Goal: Check status

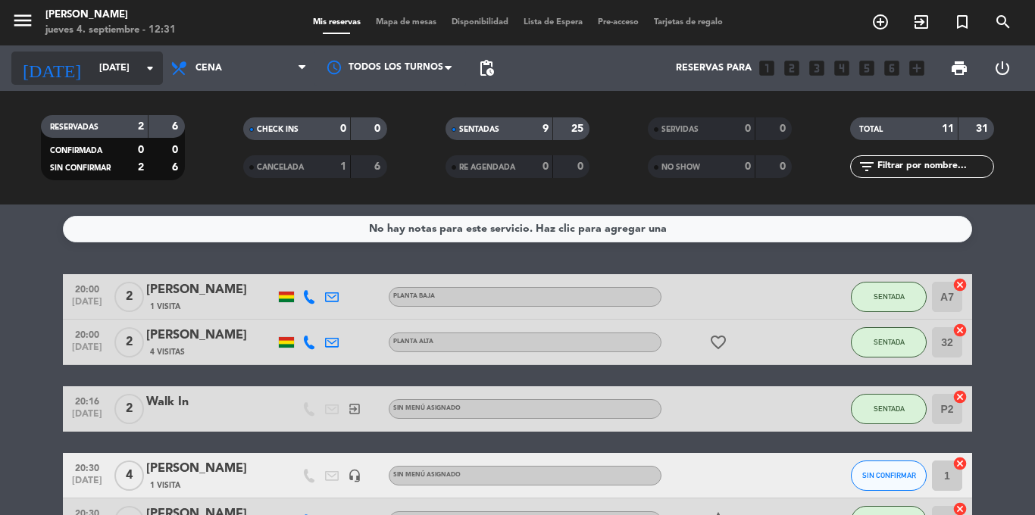
click at [127, 63] on input "[DATE]" at bounding box center [156, 68] width 128 height 26
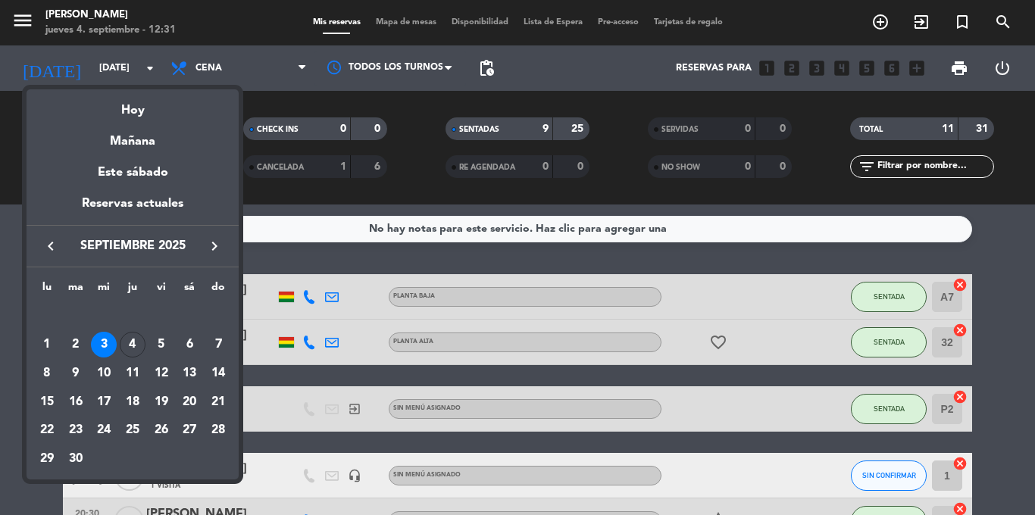
click at [122, 112] on div "Hoy" at bounding box center [133, 104] width 212 height 31
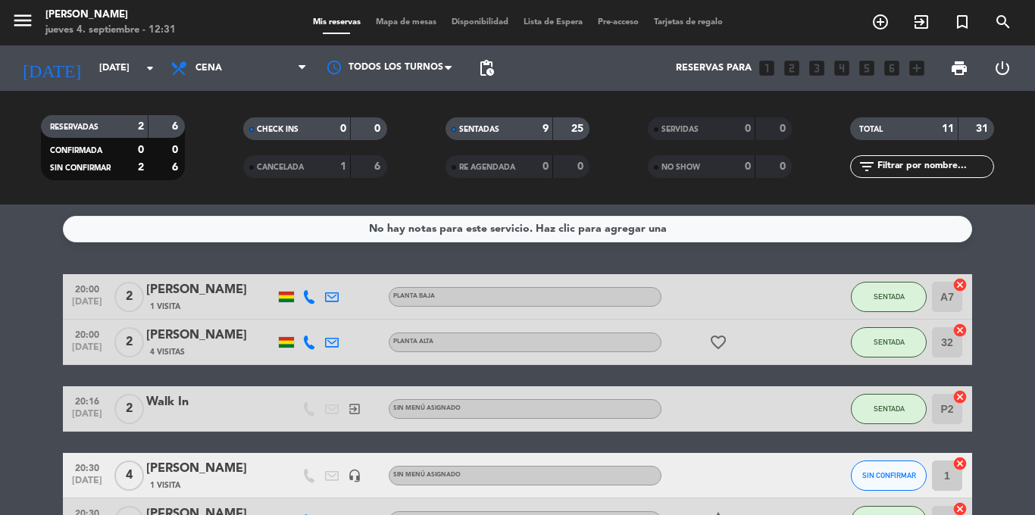
type input "[DEMOGRAPHIC_DATA][DATE]"
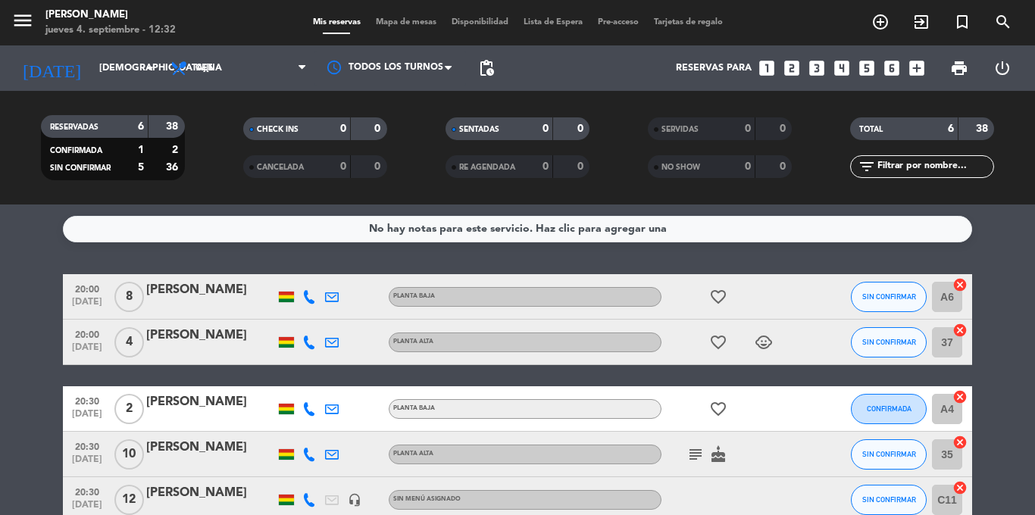
scroll to position [76, 0]
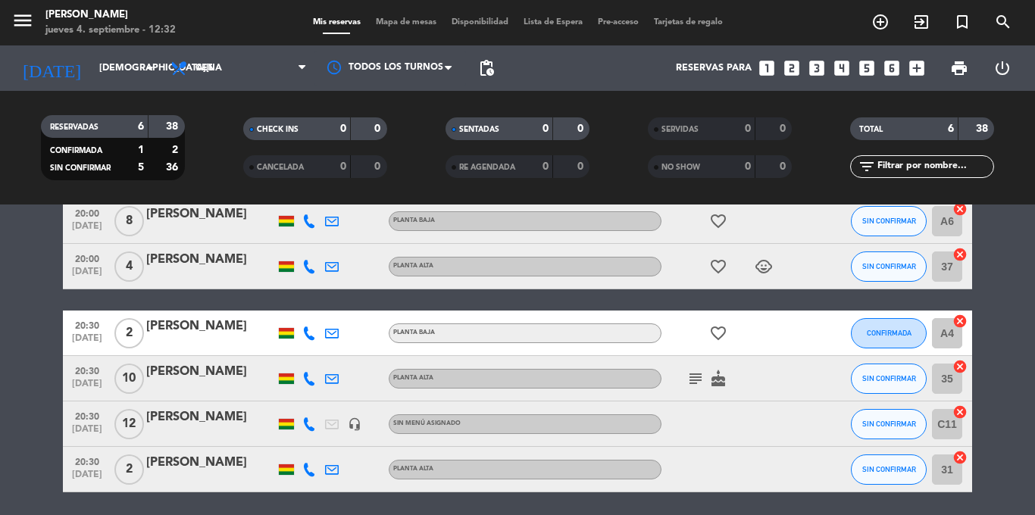
click at [696, 380] on icon "subject" at bounding box center [695, 379] width 18 height 18
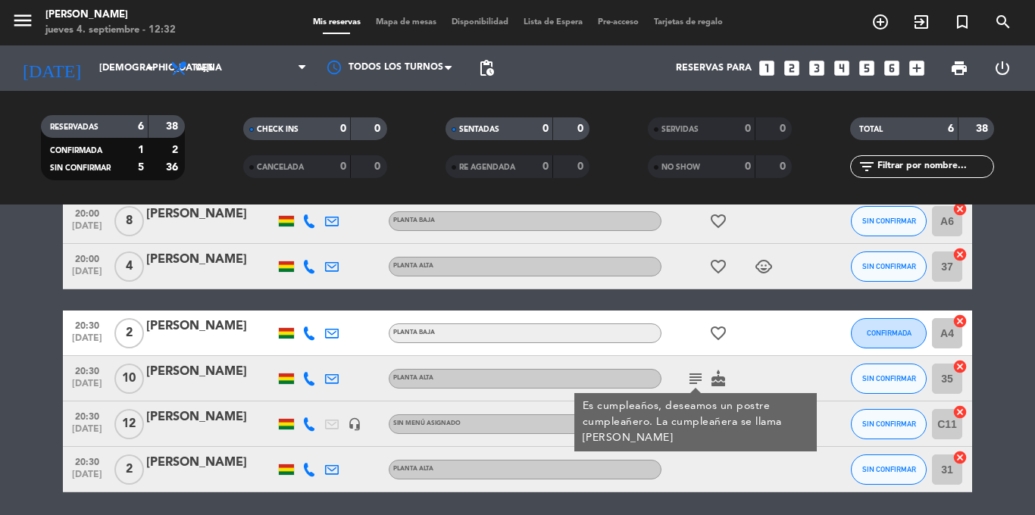
drag, startPoint x: 775, startPoint y: 500, endPoint x: 770, endPoint y: 490, distance: 11.2
click at [770, 491] on div "No hay notas para este servicio. Haz clic para agregar una 20:00 [DATE] 8 [PERS…" at bounding box center [517, 360] width 1035 height 311
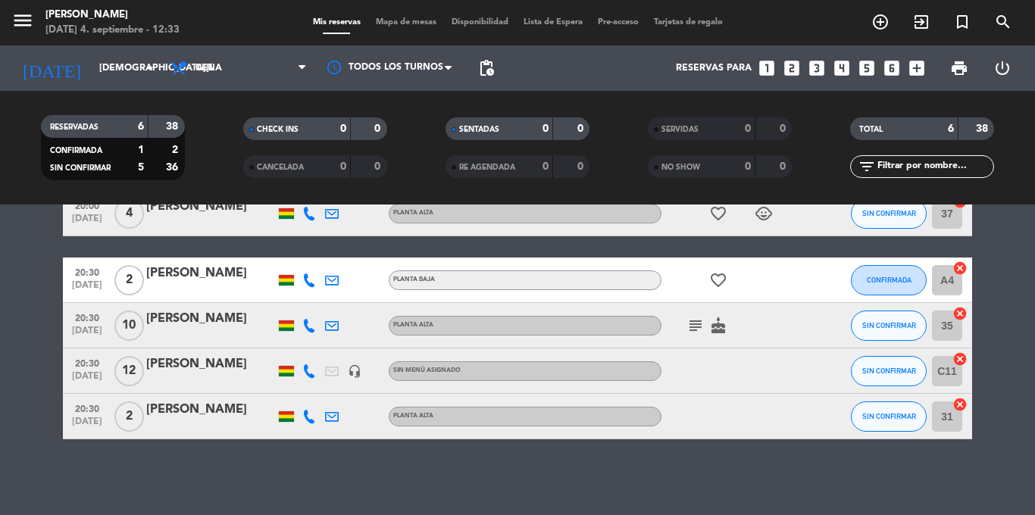
scroll to position [0, 0]
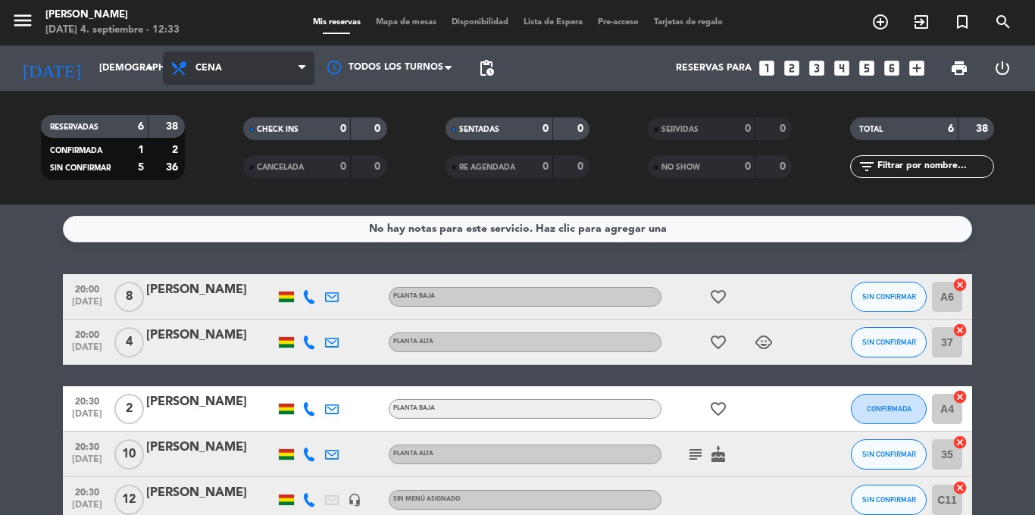
click at [260, 75] on span "Cena" at bounding box center [239, 68] width 152 height 33
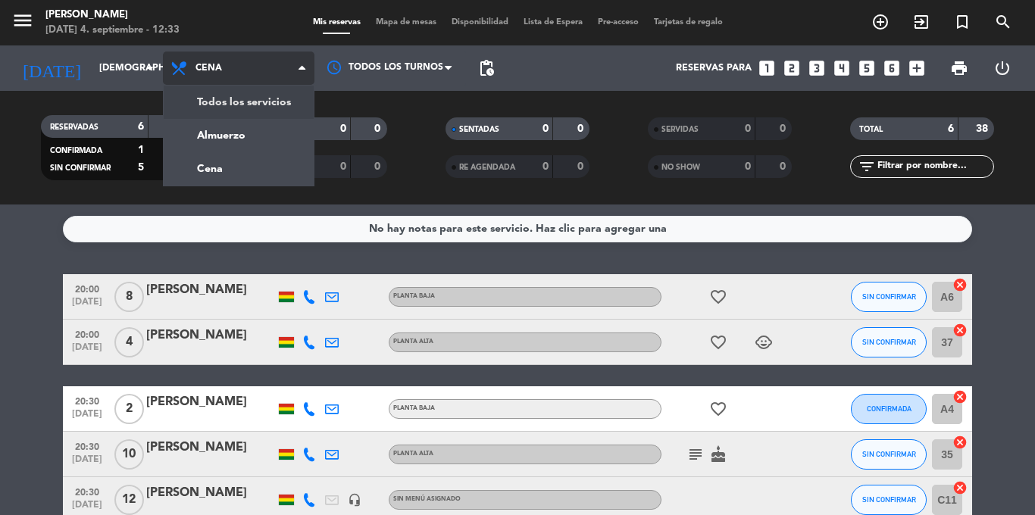
click at [302, 67] on icon at bounding box center [302, 68] width 7 height 12
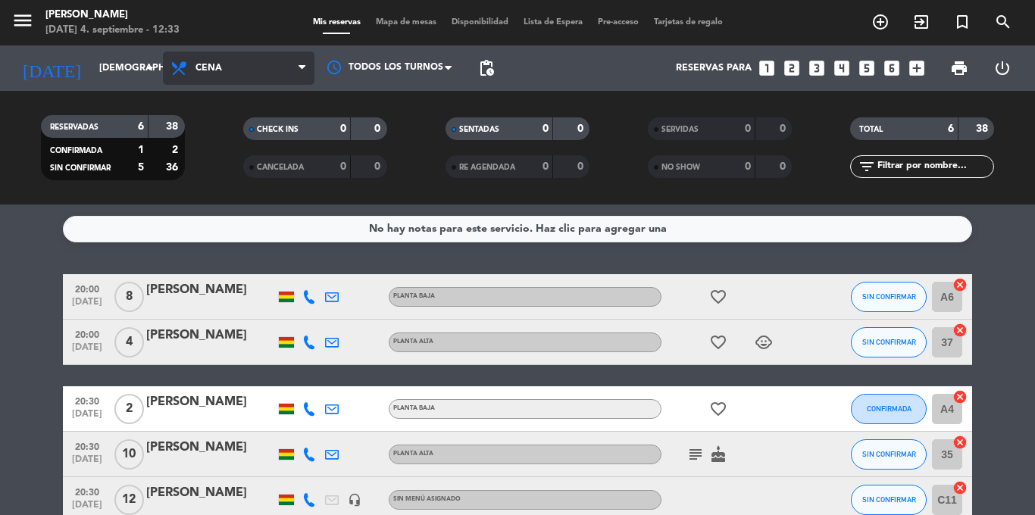
click at [292, 63] on span "Cena" at bounding box center [239, 68] width 152 height 33
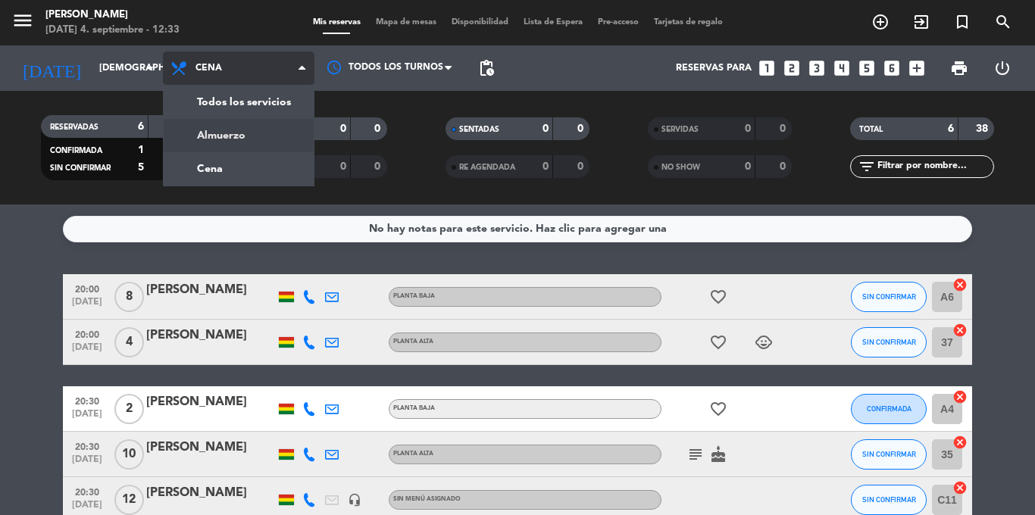
click at [212, 134] on div "menu [PERSON_NAME] [DATE] 4. septiembre - 12:33 Mis reservas Mapa de mesas Disp…" at bounding box center [517, 102] width 1035 height 205
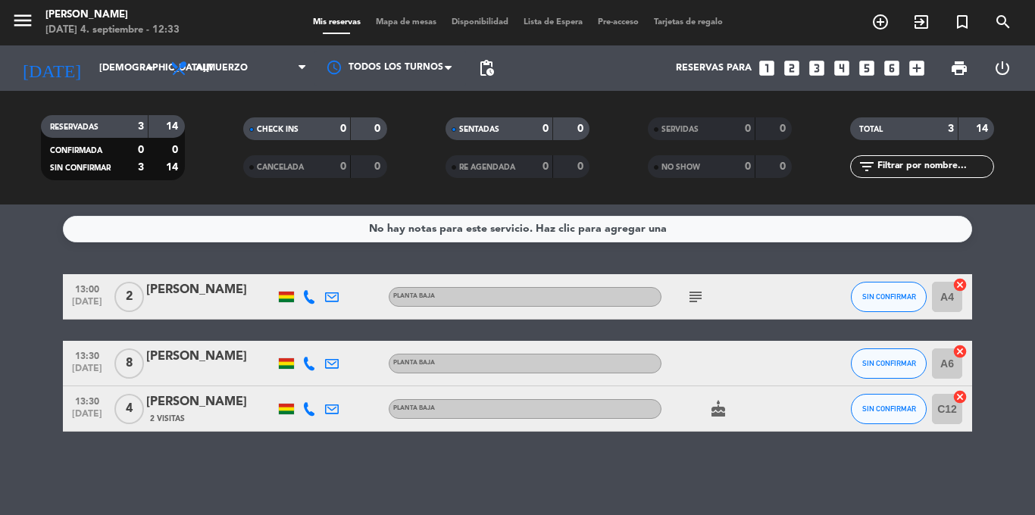
click at [702, 296] on icon "subject" at bounding box center [695, 297] width 18 height 18
